Goal: Task Accomplishment & Management: Use online tool/utility

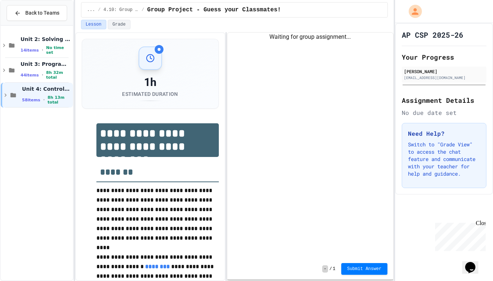
scroll to position [63, 0]
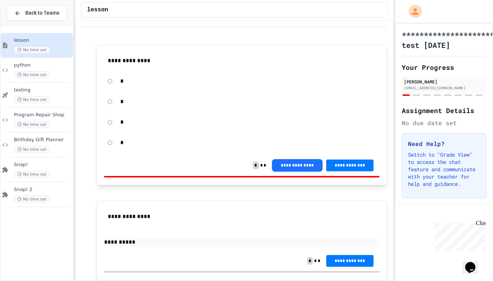
scroll to position [21, 0]
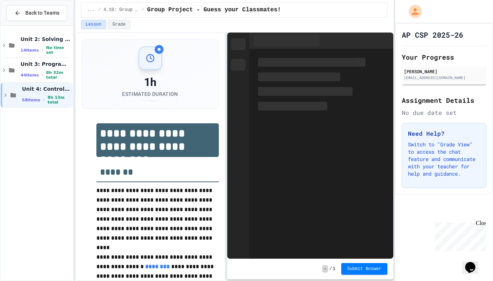
scroll to position [63, 0]
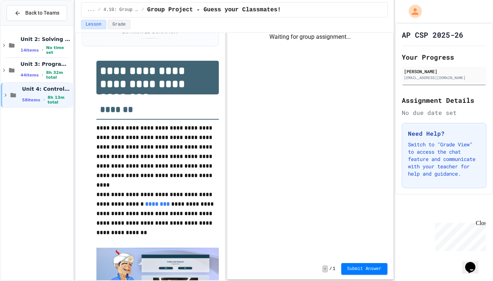
click at [482, 226] on div "Close" at bounding box center [479, 224] width 9 height 9
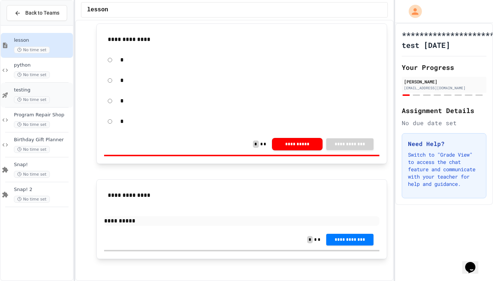
scroll to position [21, 0]
click at [22, 100] on span "No time set" at bounding box center [32, 99] width 36 height 7
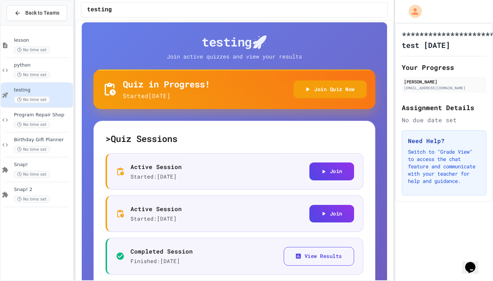
scroll to position [21, 0]
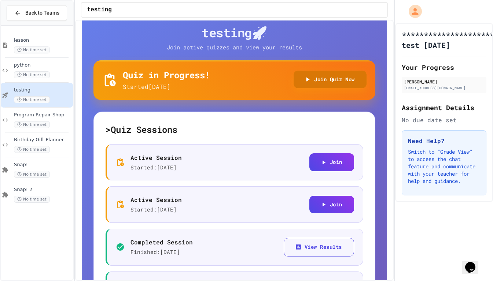
click at [317, 82] on button "Join Quiz Now" at bounding box center [329, 80] width 73 height 18
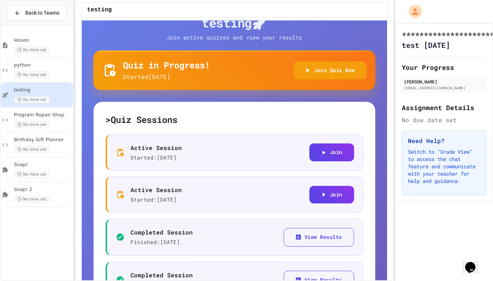
scroll to position [36, 0]
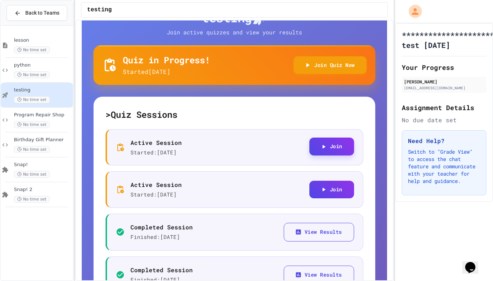
click at [320, 148] on icon "button" at bounding box center [323, 147] width 7 height 7
click at [312, 191] on button "Join" at bounding box center [331, 189] width 45 height 18
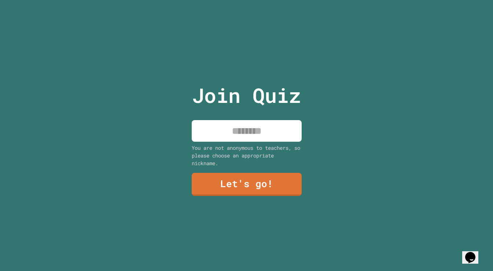
click at [218, 130] on input at bounding box center [247, 131] width 110 height 22
type input "*"
click at [240, 176] on link "Let's go!" at bounding box center [247, 184] width 110 height 23
click at [220, 136] on input at bounding box center [247, 131] width 110 height 22
type input "*"
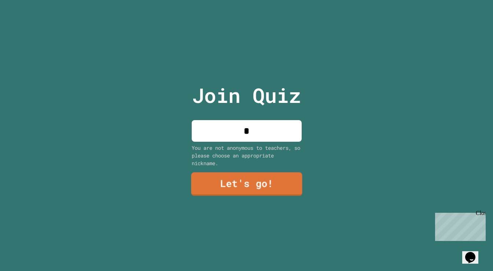
click at [226, 185] on link "Let's go!" at bounding box center [246, 183] width 111 height 23
